Goal: Transaction & Acquisition: Purchase product/service

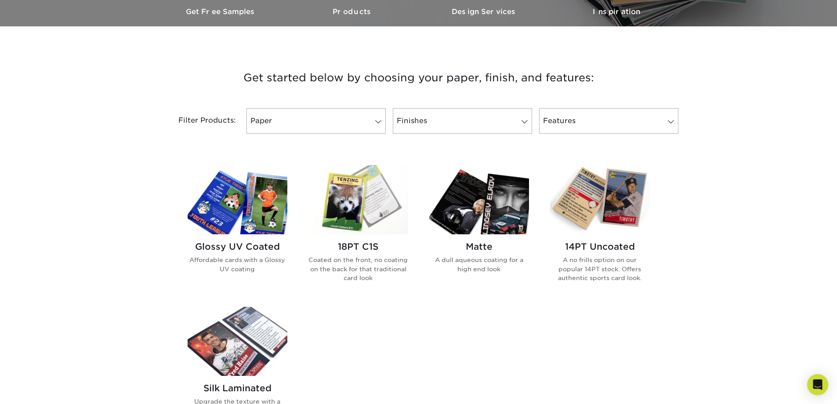
scroll to position [308, 0]
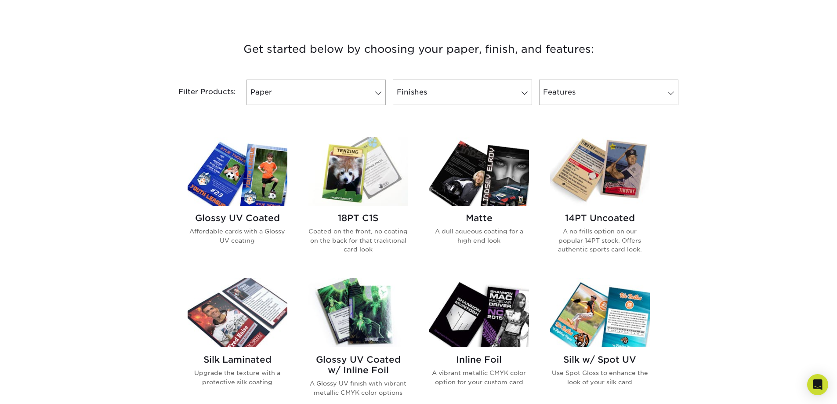
click at [619, 213] on h2 "14PT Uncoated" at bounding box center [600, 218] width 100 height 11
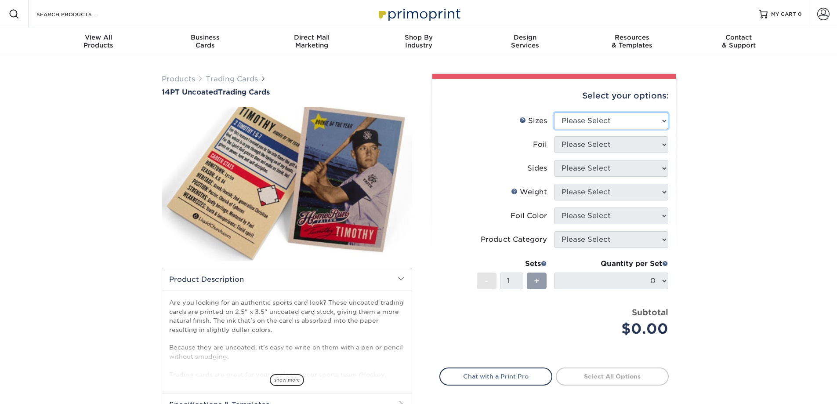
click at [619, 113] on select "Please Select 2.5" x 3.5"" at bounding box center [611, 121] width 114 height 17
select select "2.50x3.50"
click at [554, 113] on select "Please Select 2.5" x 3.5"" at bounding box center [611, 121] width 114 height 17
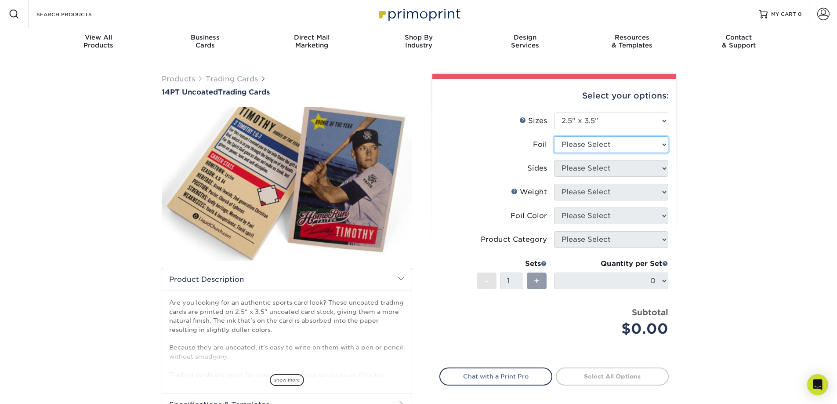
click at [599, 136] on select "Please Select Yes No" at bounding box center [611, 144] width 114 height 17
select select "0"
click at [554, 136] on select "Please Select Yes No" at bounding box center [611, 144] width 114 height 17
click at [578, 160] on select "Please Select Print Both Sides Print Front Only" at bounding box center [611, 168] width 114 height 17
select select "13abbda7-1d64-4f25-8bb2-c179b224825d"
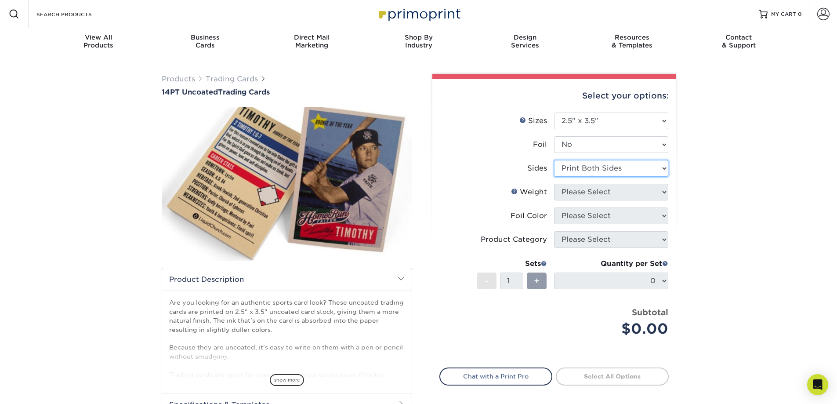
click at [554, 160] on select "Please Select Print Both Sides Print Front Only" at bounding box center [611, 168] width 114 height 17
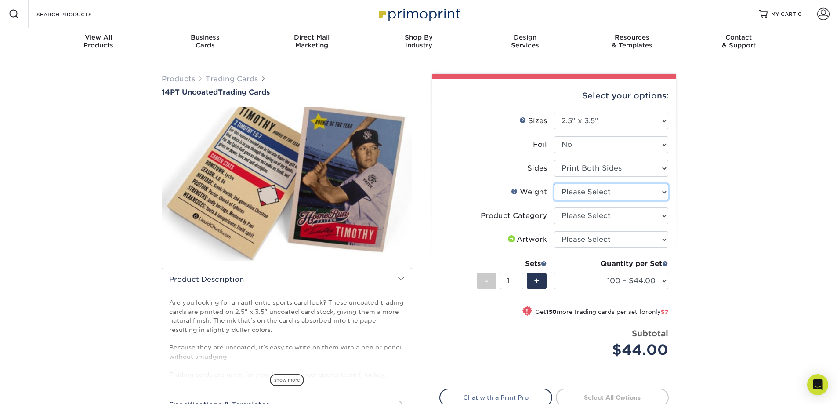
click at [579, 184] on select "Please Select 14PT Uncoated" at bounding box center [611, 192] width 114 height 17
select select "14PT Uncoated"
click at [554, 184] on select "Please Select 14PT Uncoated" at bounding box center [611, 192] width 114 height 17
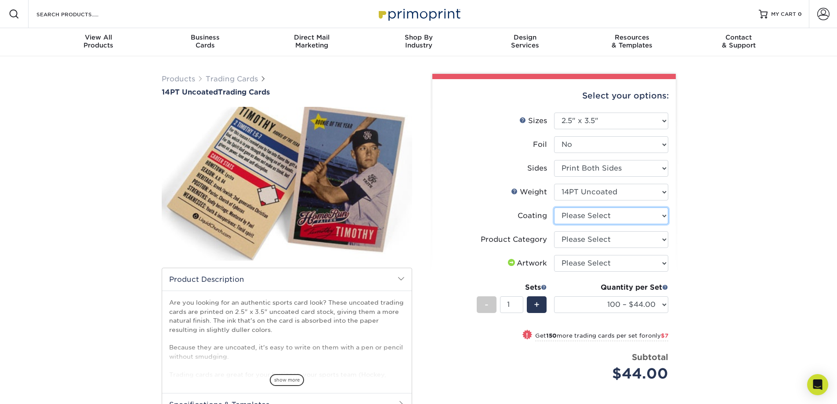
click at [622, 207] on select at bounding box center [611, 215] width 114 height 17
select select "3e7618de-abca-4bda-9f97-8b9129e913d8"
click at [554, 207] on select at bounding box center [611, 215] width 114 height 17
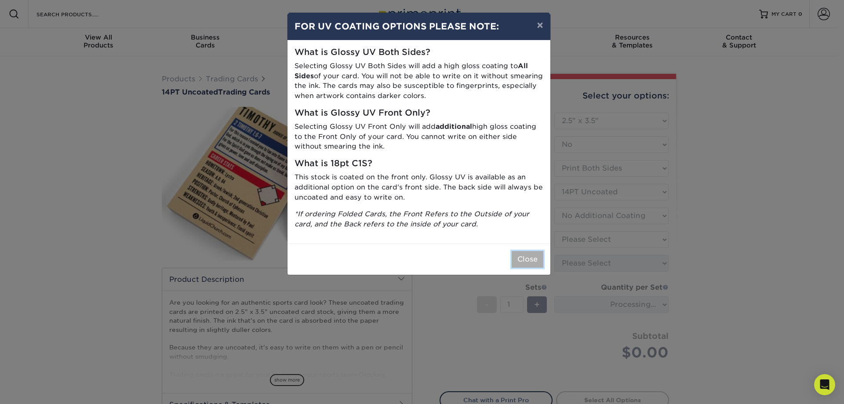
click at [534, 251] on button "Close" at bounding box center [528, 259] width 32 height 17
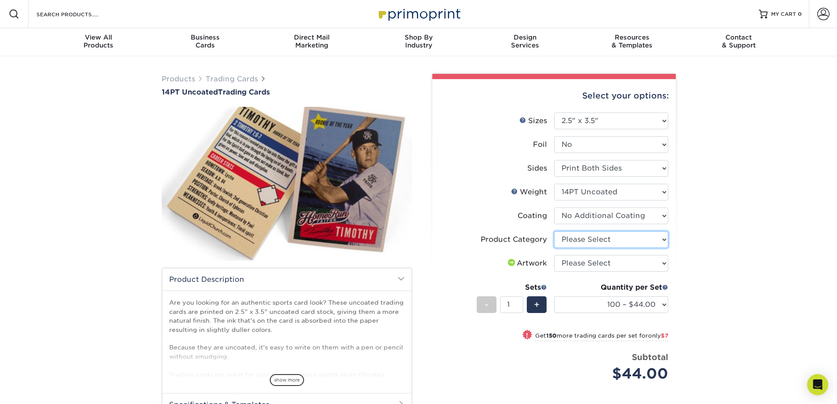
click at [594, 231] on select "Please Select Trading Cards" at bounding box center [611, 239] width 114 height 17
select select "c2f9bce9-36c2-409d-b101-c29d9d031e18"
click at [554, 231] on select "Please Select Trading Cards" at bounding box center [611, 239] width 114 height 17
click at [590, 255] on select "Please Select I will upload files I need a design - $100" at bounding box center [611, 263] width 114 height 17
select select "upload"
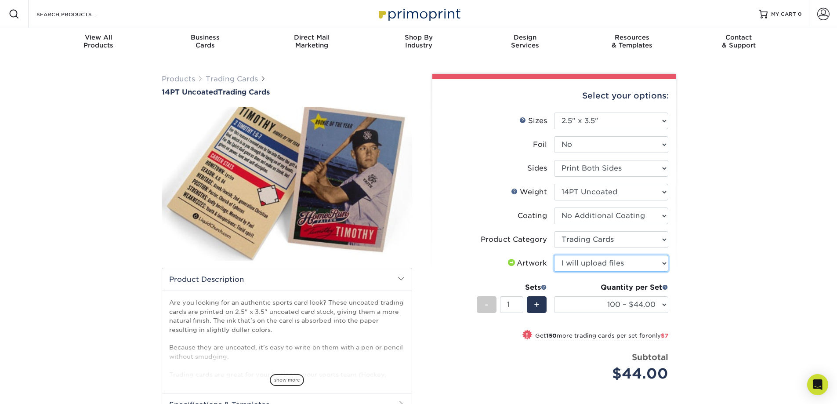
click at [554, 255] on select "Please Select I will upload files I need a design - $100" at bounding box center [611, 263] width 114 height 17
click at [650, 296] on select "100 – $44.00 250 – $51.00 500 – $54.00 1000 – $78.00 2500 – $148.00 5000 – $198…" at bounding box center [611, 304] width 114 height 17
click at [554, 296] on select "100 – $44.00 250 – $51.00 500 – $54.00 1000 – $78.00 2500 – $148.00 5000 – $198…" at bounding box center [611, 304] width 114 height 17
click at [601, 296] on select "100 – $44.00 250 – $51.00 500 – $54.00 1000 – $78.00 2500 – $148.00 5000 – $198…" at bounding box center [611, 304] width 114 height 17
select select "100 – $44.00"
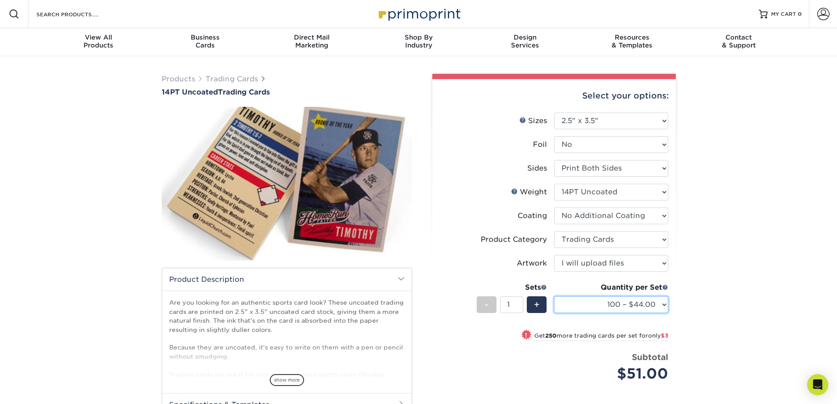
click at [554, 296] on select "100 – $44.00 250 – $51.00 500 – $54.00 1000 – $78.00 2500 – $148.00 5000 – $198…" at bounding box center [611, 304] width 114 height 17
click at [538, 298] on span "+" at bounding box center [537, 304] width 6 height 13
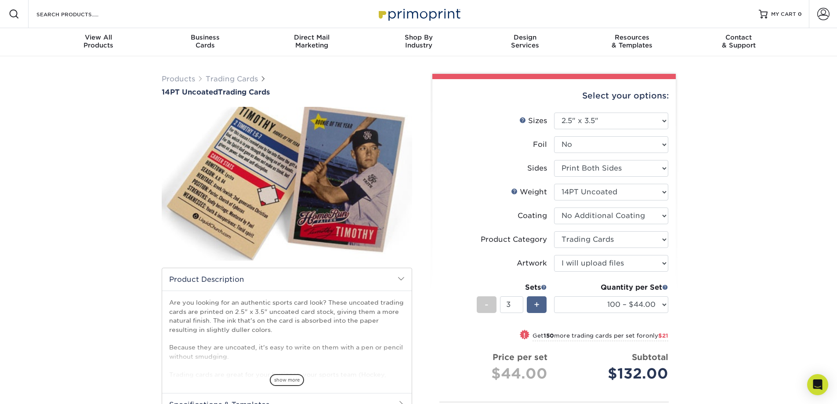
click at [538, 298] on span "+" at bounding box center [537, 304] width 6 height 13
click at [530, 296] on div "+" at bounding box center [537, 304] width 20 height 17
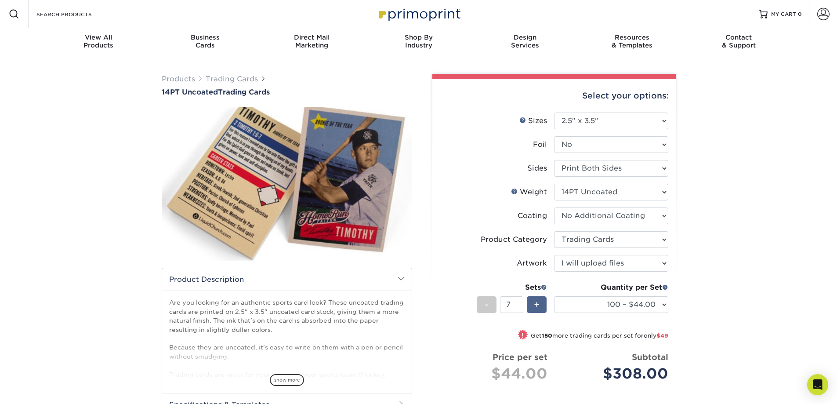
type input "8"
click at [274, 393] on h2 "Specifications & Templates" at bounding box center [287, 404] width 250 height 23
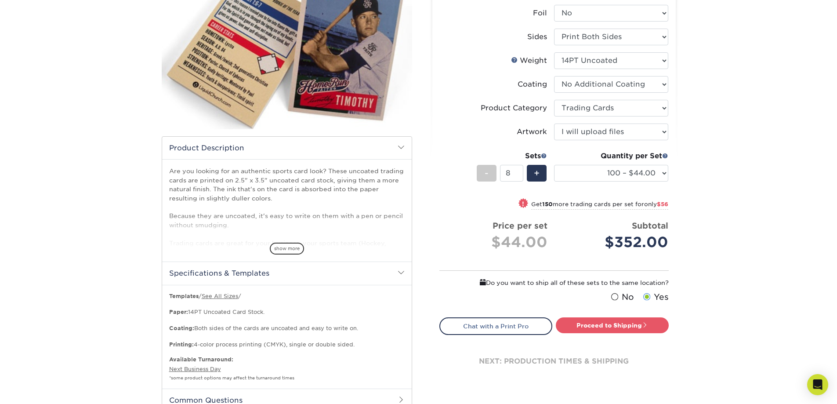
scroll to position [132, 0]
click at [265, 388] on h2 "Common Questions" at bounding box center [287, 399] width 250 height 23
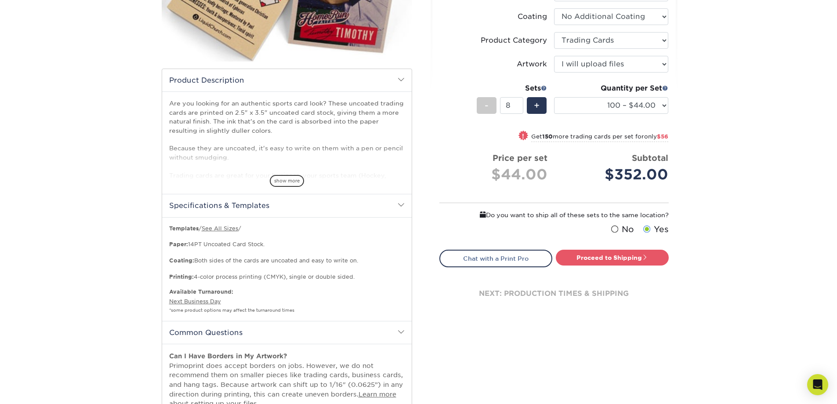
scroll to position [220, 0]
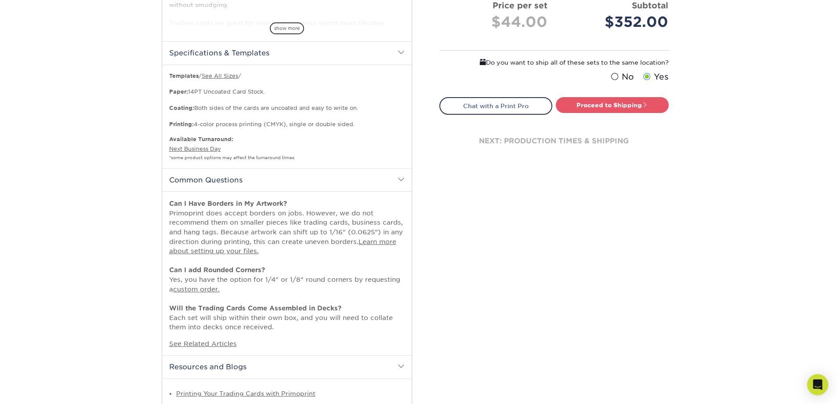
scroll to position [0, 0]
